Goal: Information Seeking & Learning: Learn about a topic

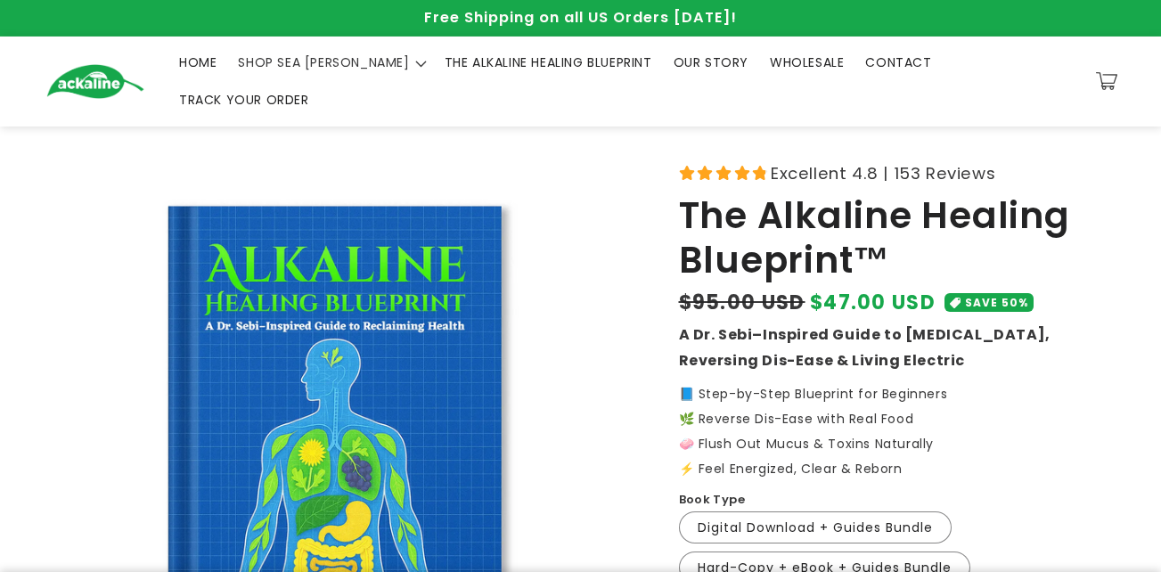
click at [890, 54] on circle "Close dialog" at bounding box center [897, 61] width 29 height 29
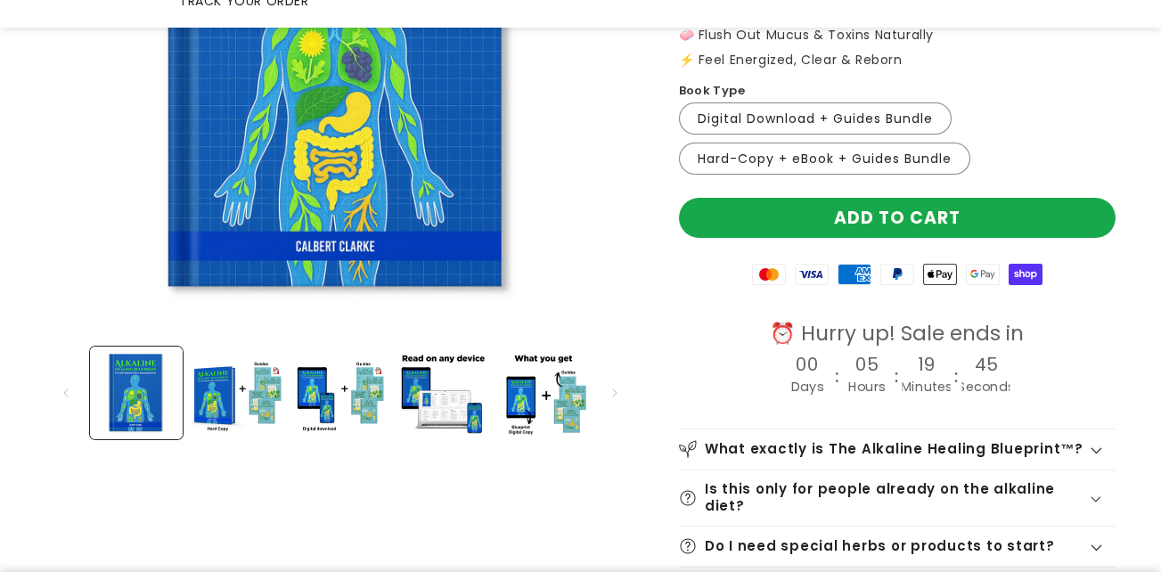
scroll to position [520, 0]
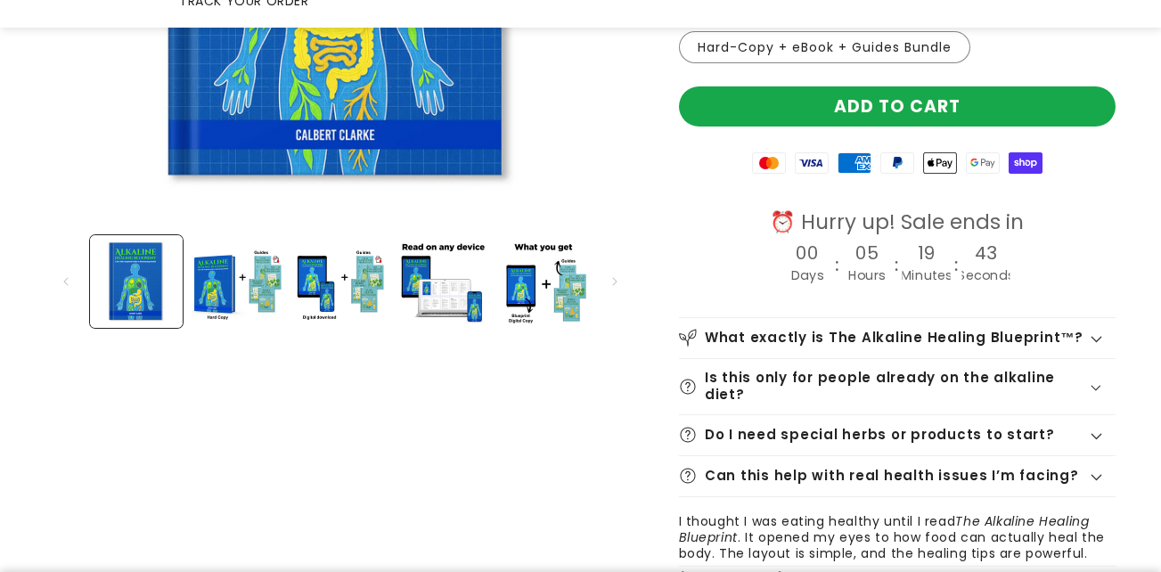
click at [1098, 336] on icon at bounding box center [1097, 339] width 12 height 7
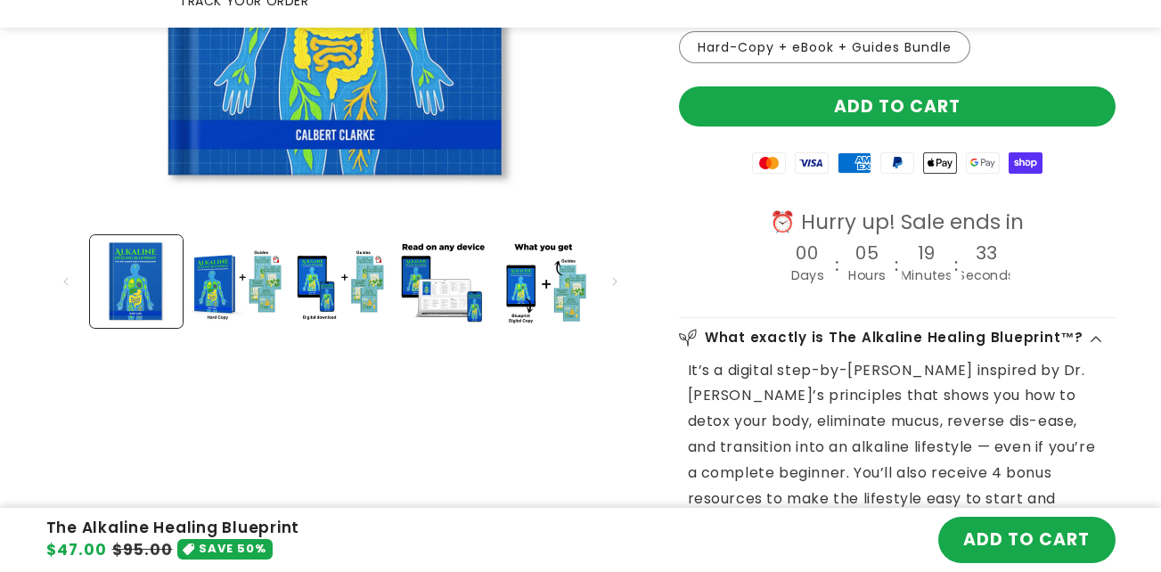
scroll to position [641, 0]
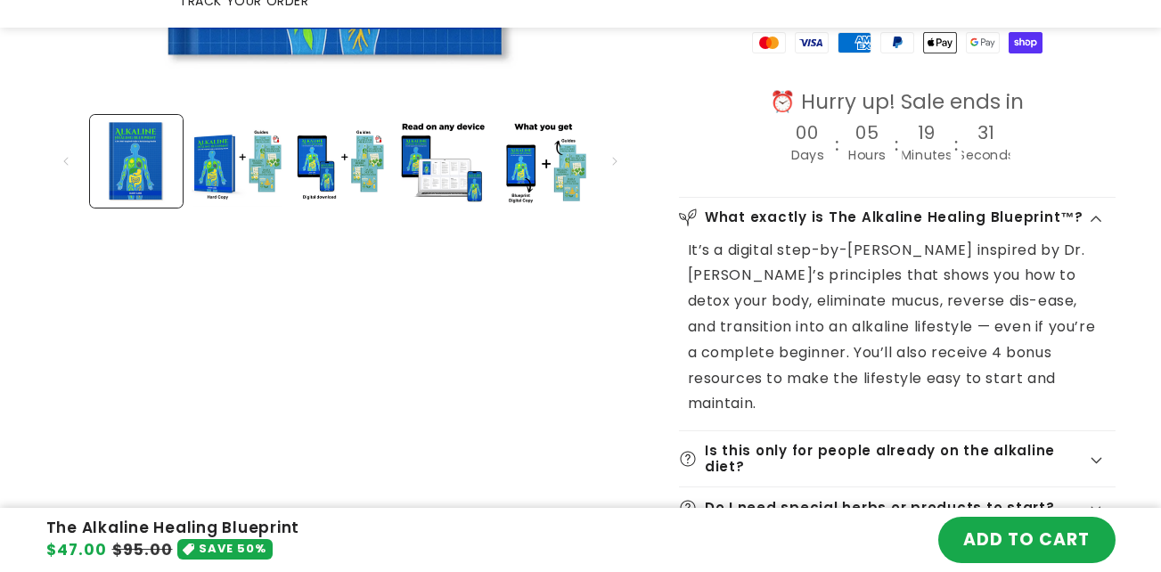
click at [1094, 457] on icon at bounding box center [1097, 460] width 12 height 7
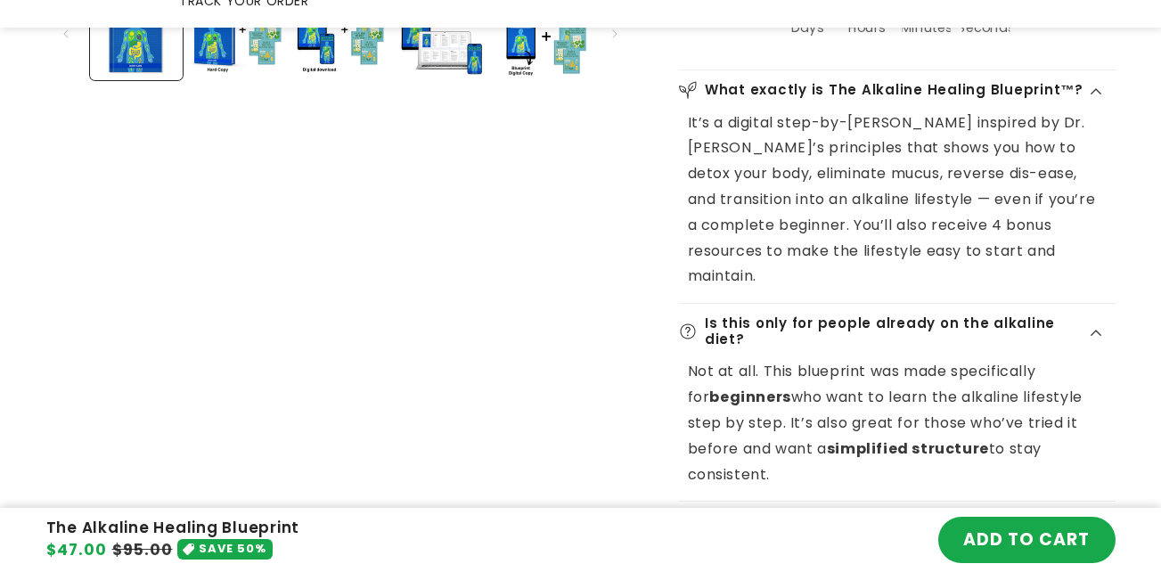
click at [1095, 520] on icon at bounding box center [1097, 523] width 12 height 7
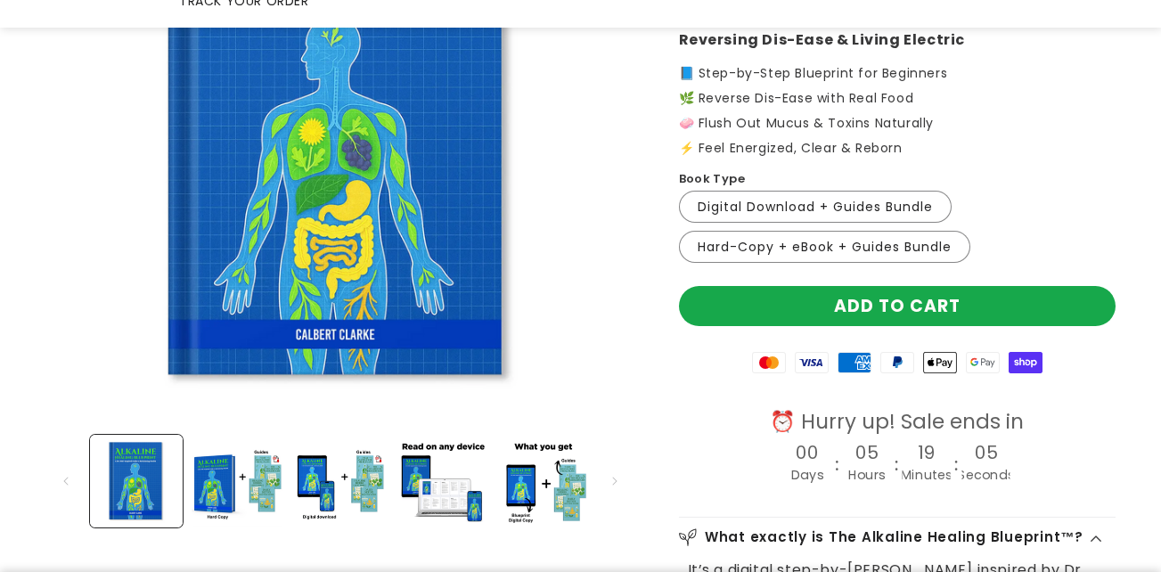
scroll to position [329, 0]
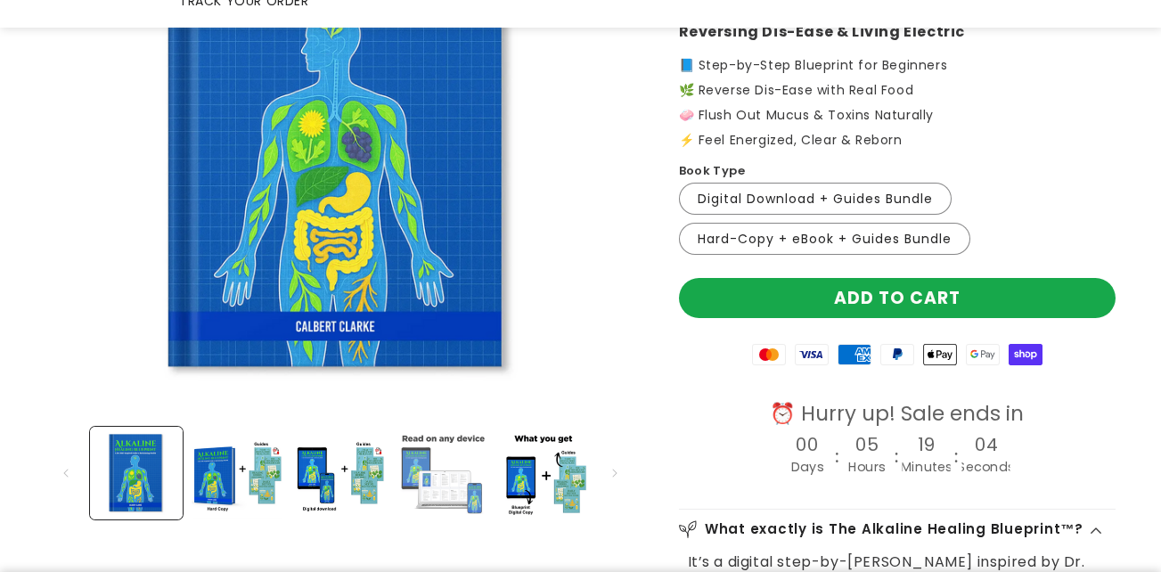
click at [434, 445] on button "Load image 4 in gallery view" at bounding box center [442, 473] width 93 height 93
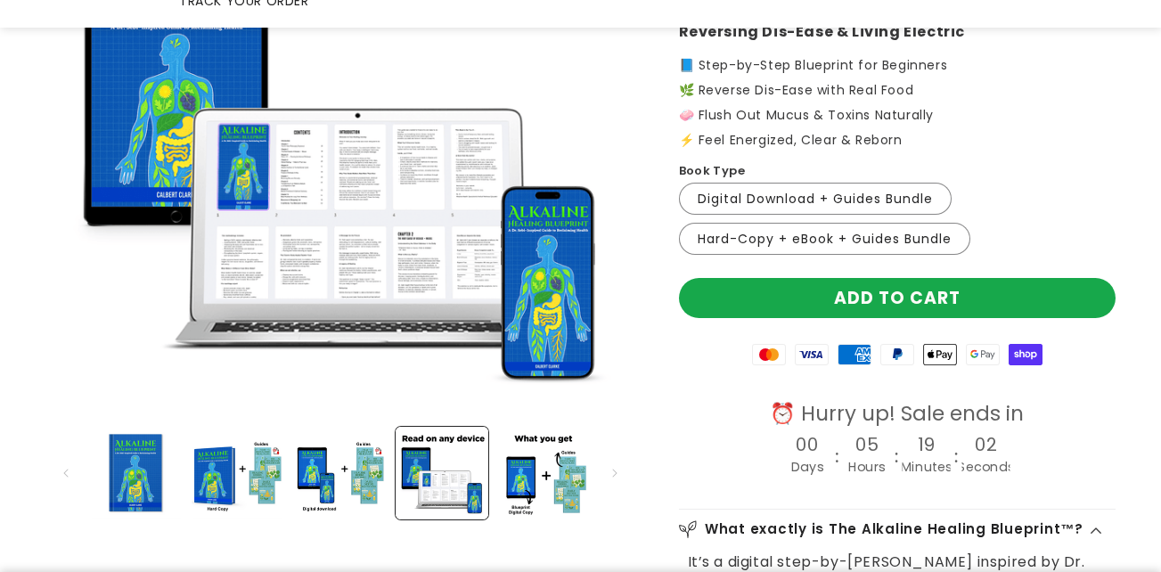
scroll to position [263, 0]
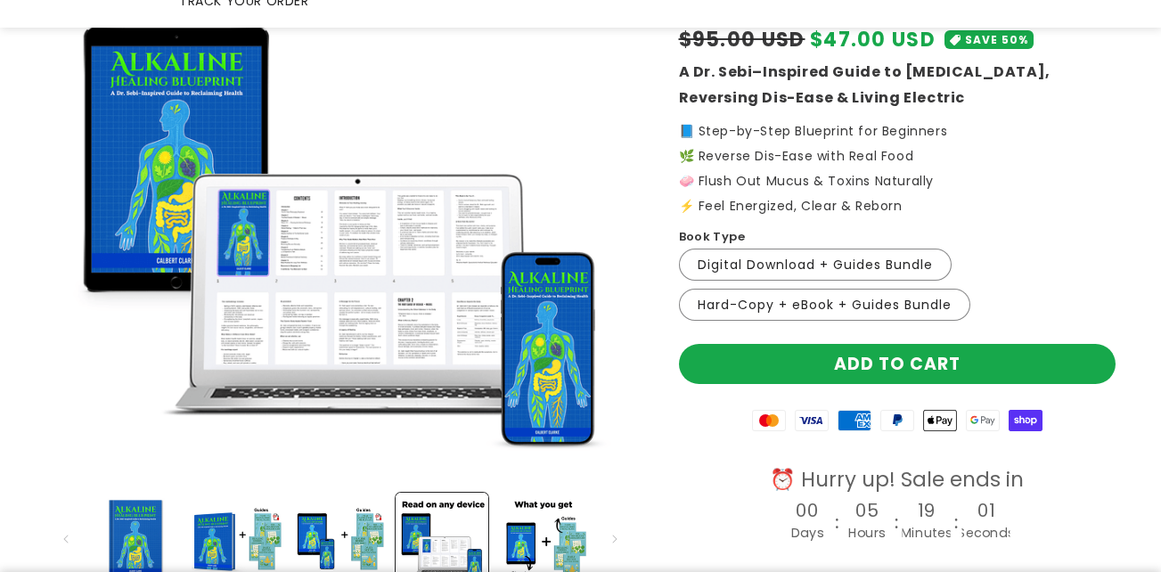
click at [359, 229] on img "Gallery Viewer" at bounding box center [340, 190] width 588 height 588
click at [374, 517] on button "Load image 3 in gallery view" at bounding box center [339, 539] width 93 height 93
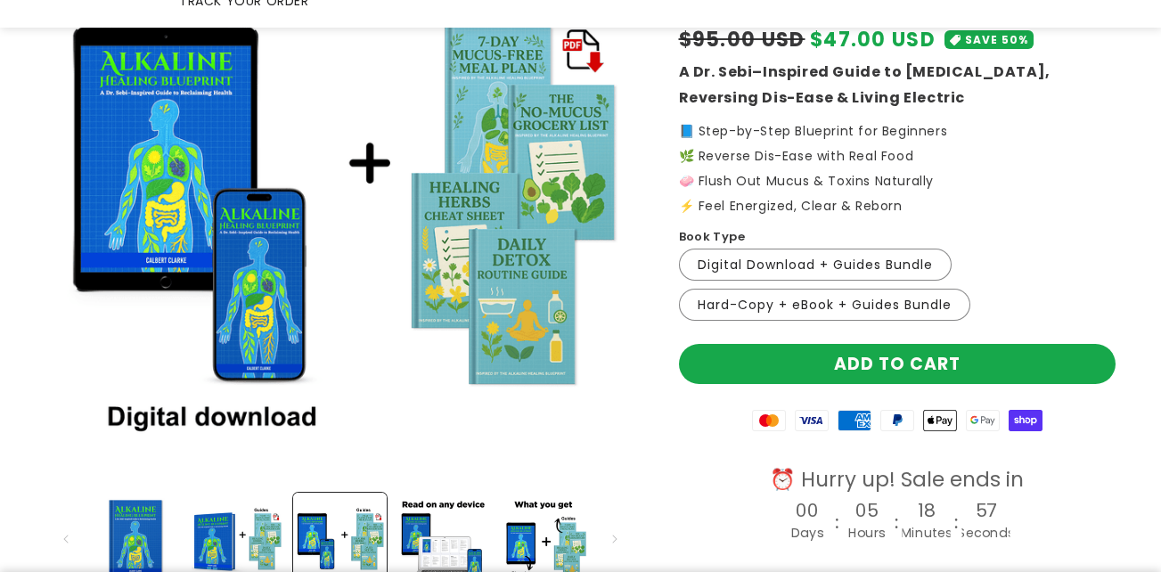
scroll to position [104, 0]
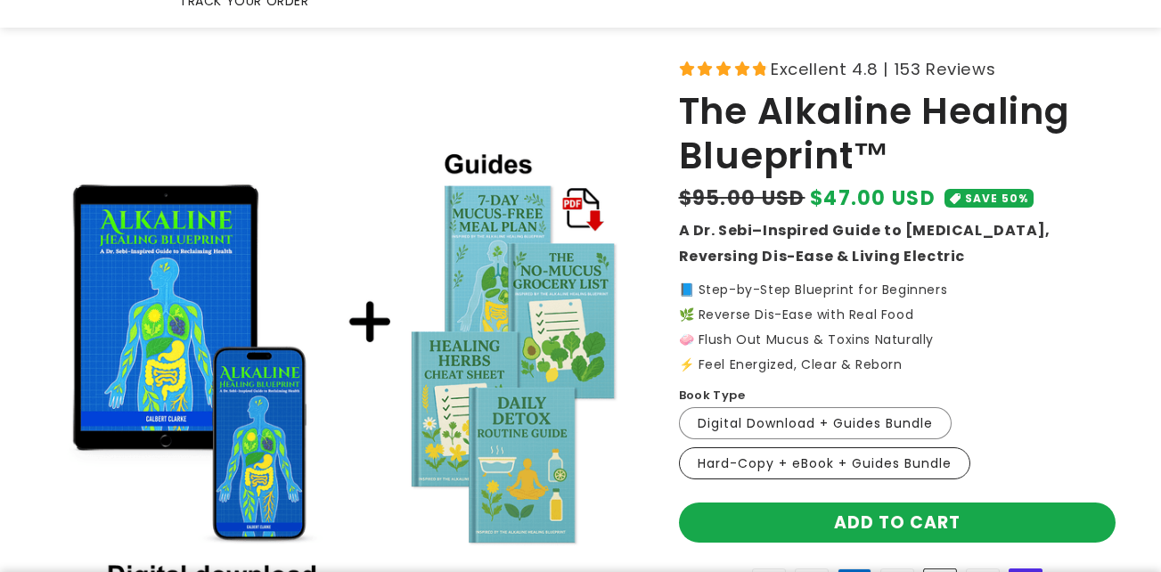
click at [772, 447] on label "Hard-Copy + eBook + Guides Bundle Variant sold out or unavailable" at bounding box center [824, 463] width 291 height 32
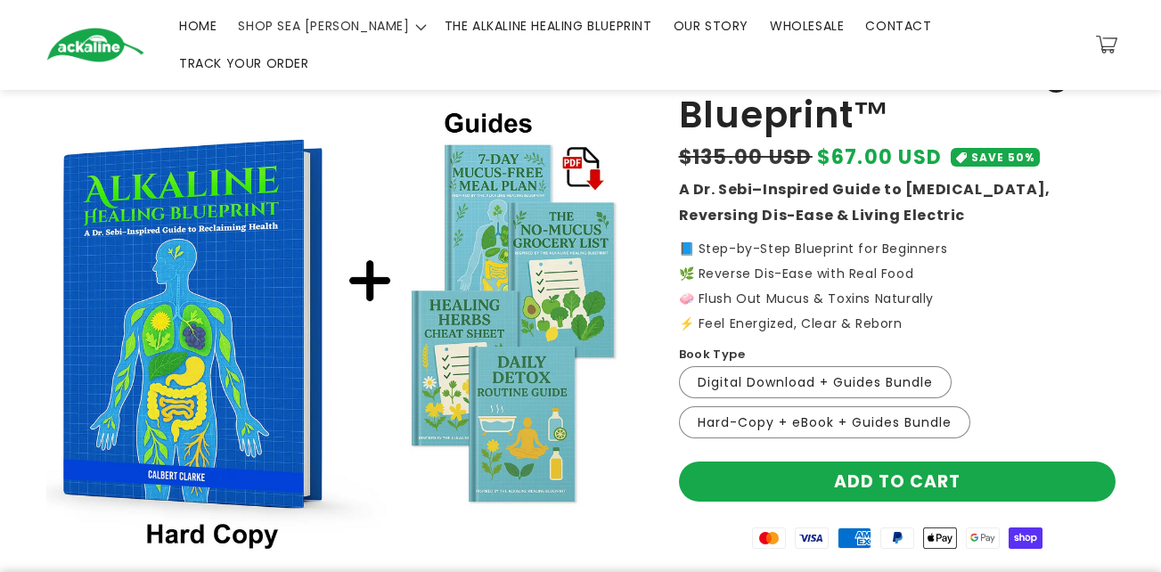
scroll to position [141, 0]
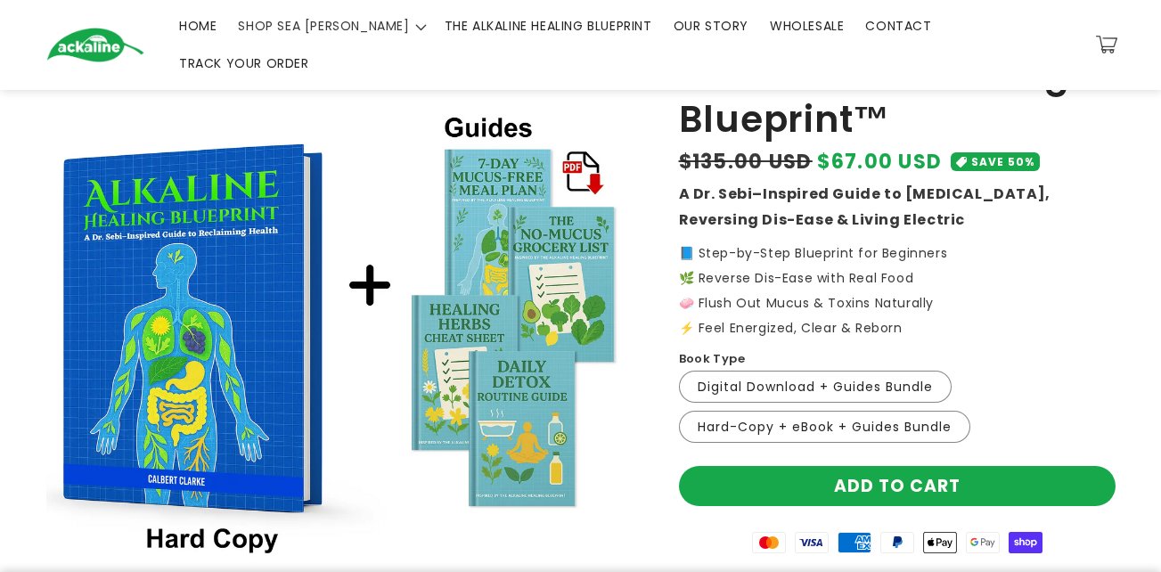
click at [586, 144] on img "Gallery Viewer" at bounding box center [340, 312] width 588 height 588
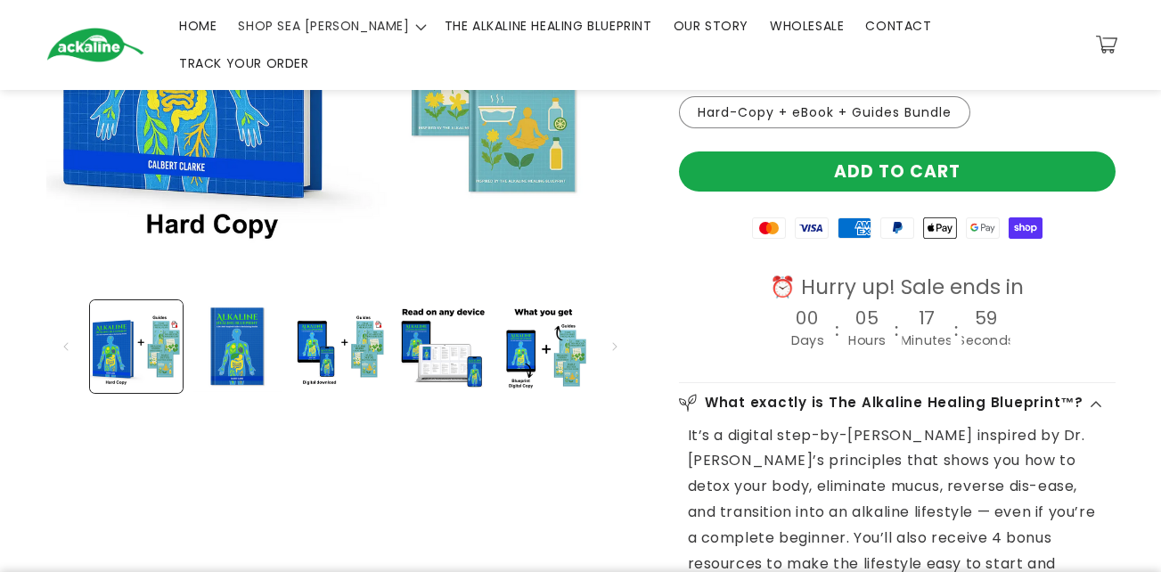
scroll to position [453, 0]
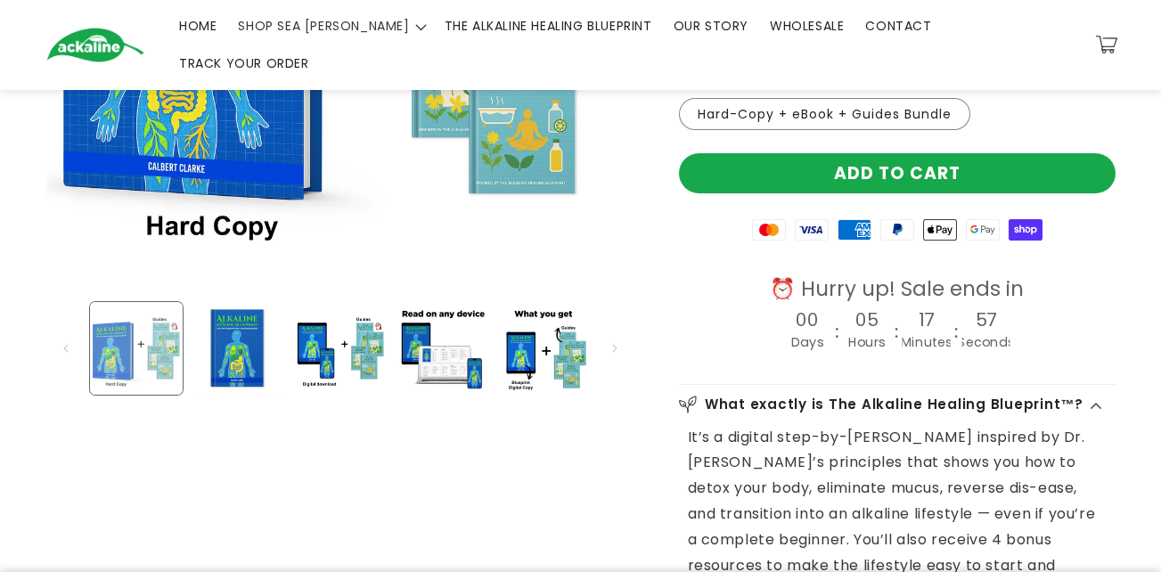
click at [137, 319] on button "Load image 2 in gallery view" at bounding box center [136, 348] width 93 height 93
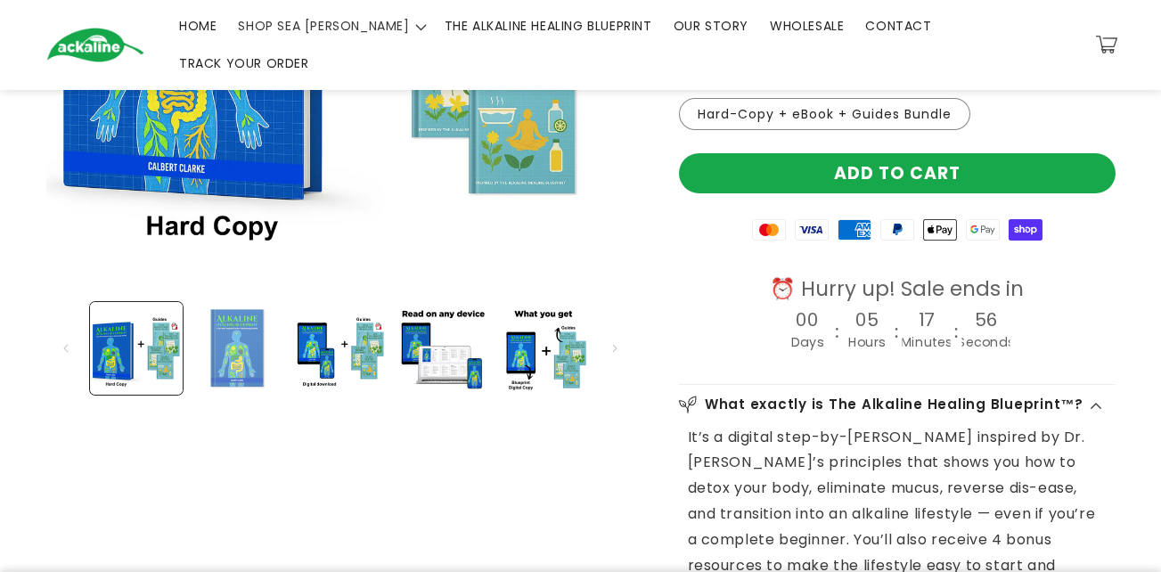
click at [225, 323] on button "Load image 1 in gallery view" at bounding box center [238, 348] width 93 height 93
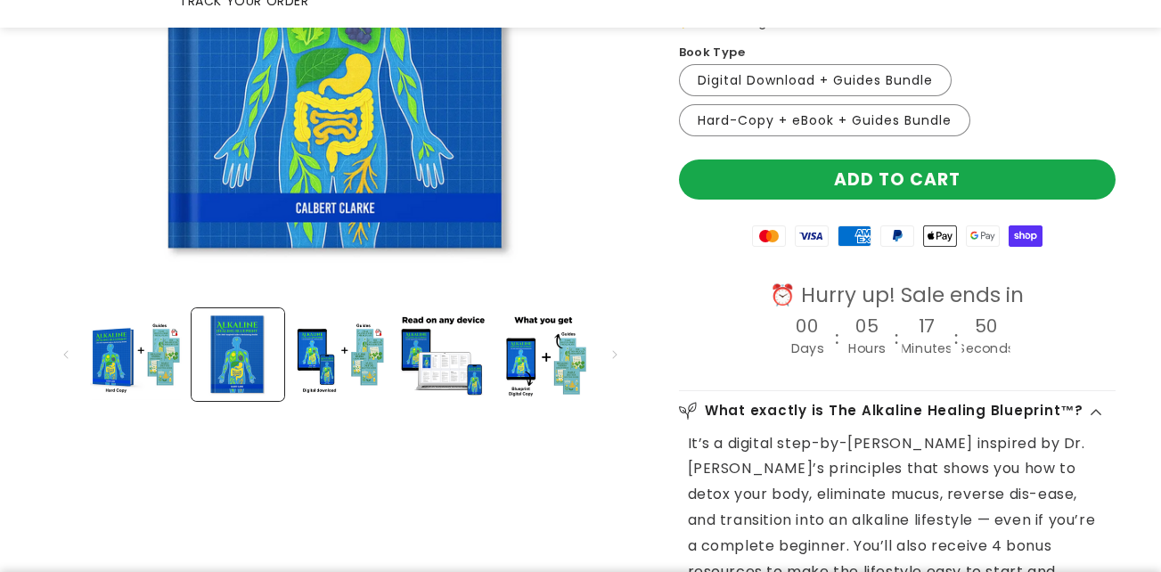
scroll to position [448, 0]
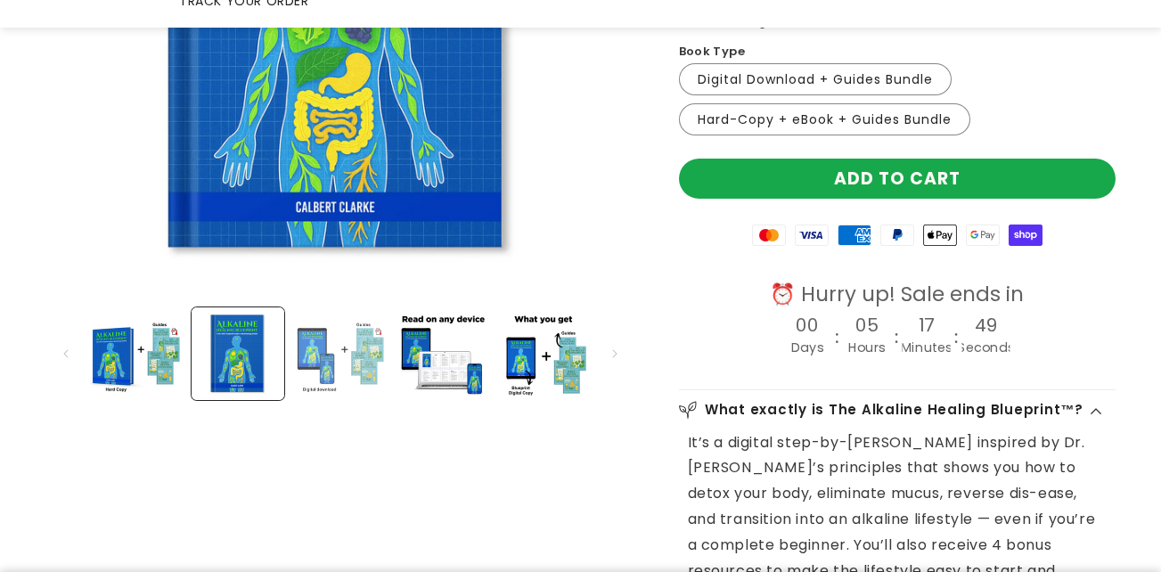
click at [311, 307] on button "Load image 3 in gallery view" at bounding box center [339, 353] width 93 height 93
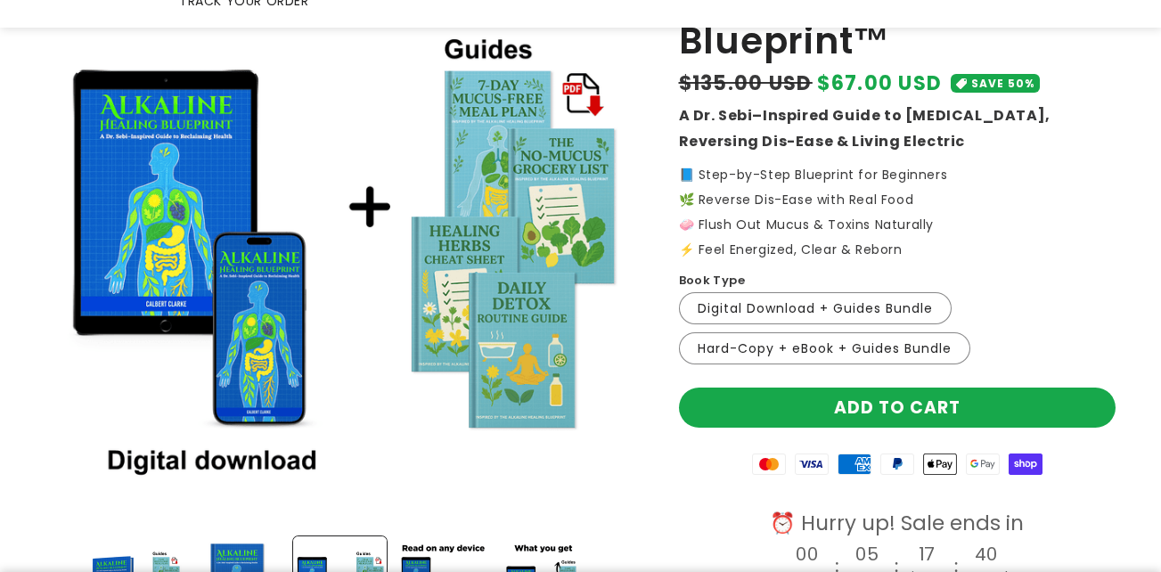
scroll to position [306, 0]
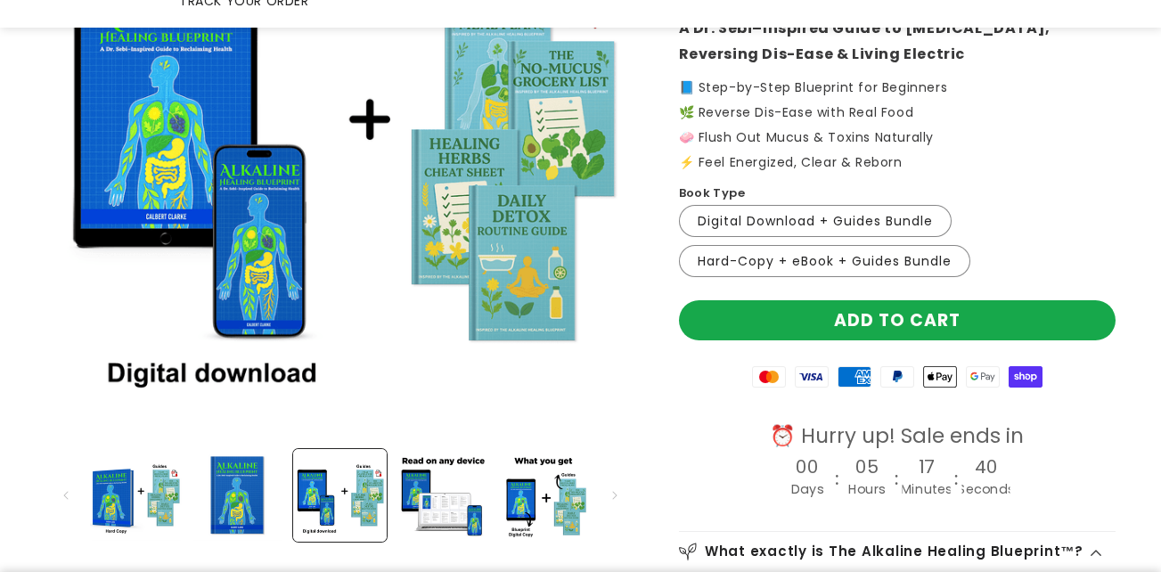
click at [525, 240] on img "Gallery Viewer" at bounding box center [340, 146] width 588 height 588
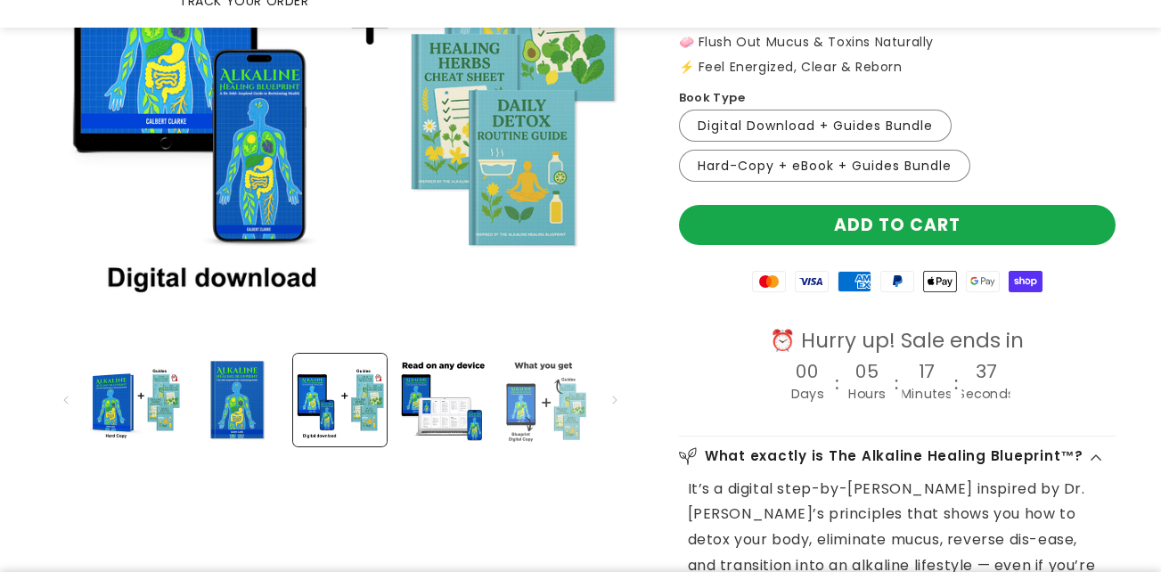
click at [566, 393] on button "Load image 5 in gallery view" at bounding box center [543, 400] width 93 height 93
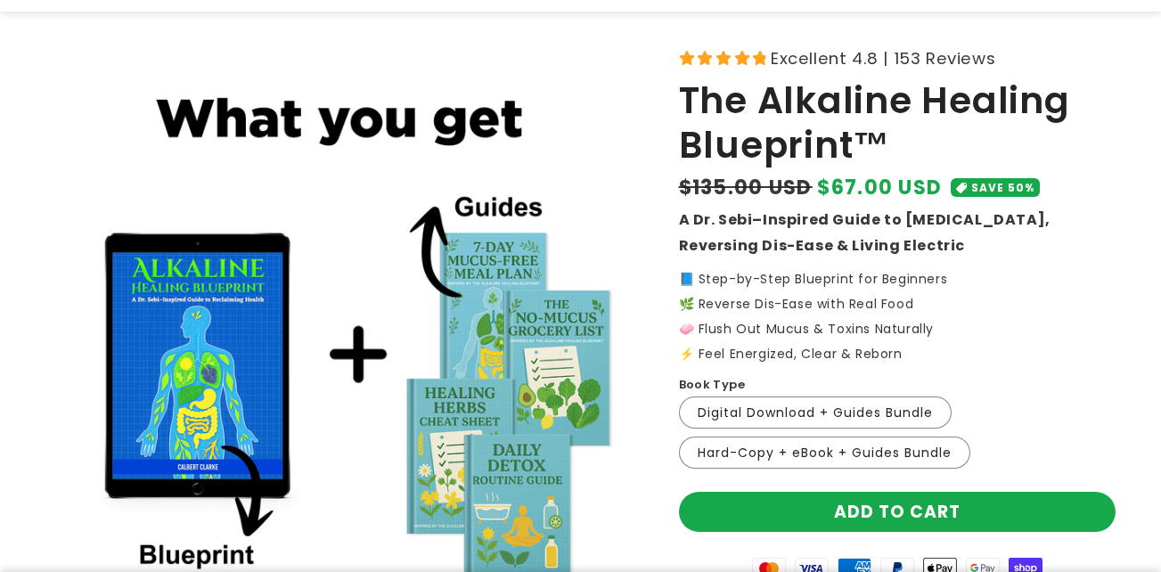
scroll to position [0, 0]
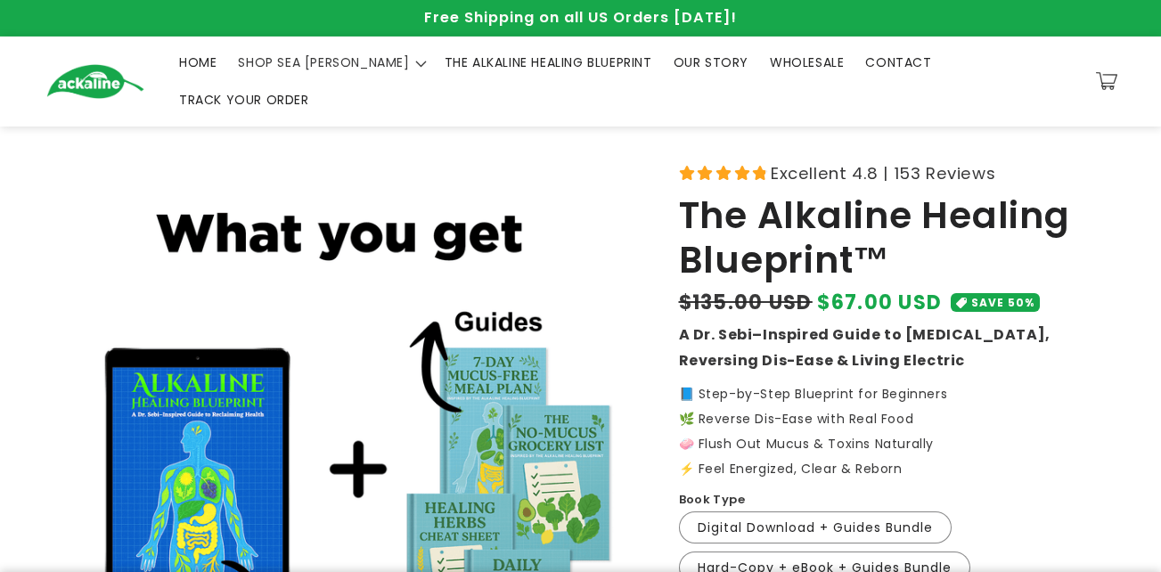
click at [492, 68] on span "THE ALKALINE HEALING BLUEPRINT" at bounding box center [549, 62] width 208 height 16
